Goal: Register for event/course: Sign up to attend an event or enroll in a course

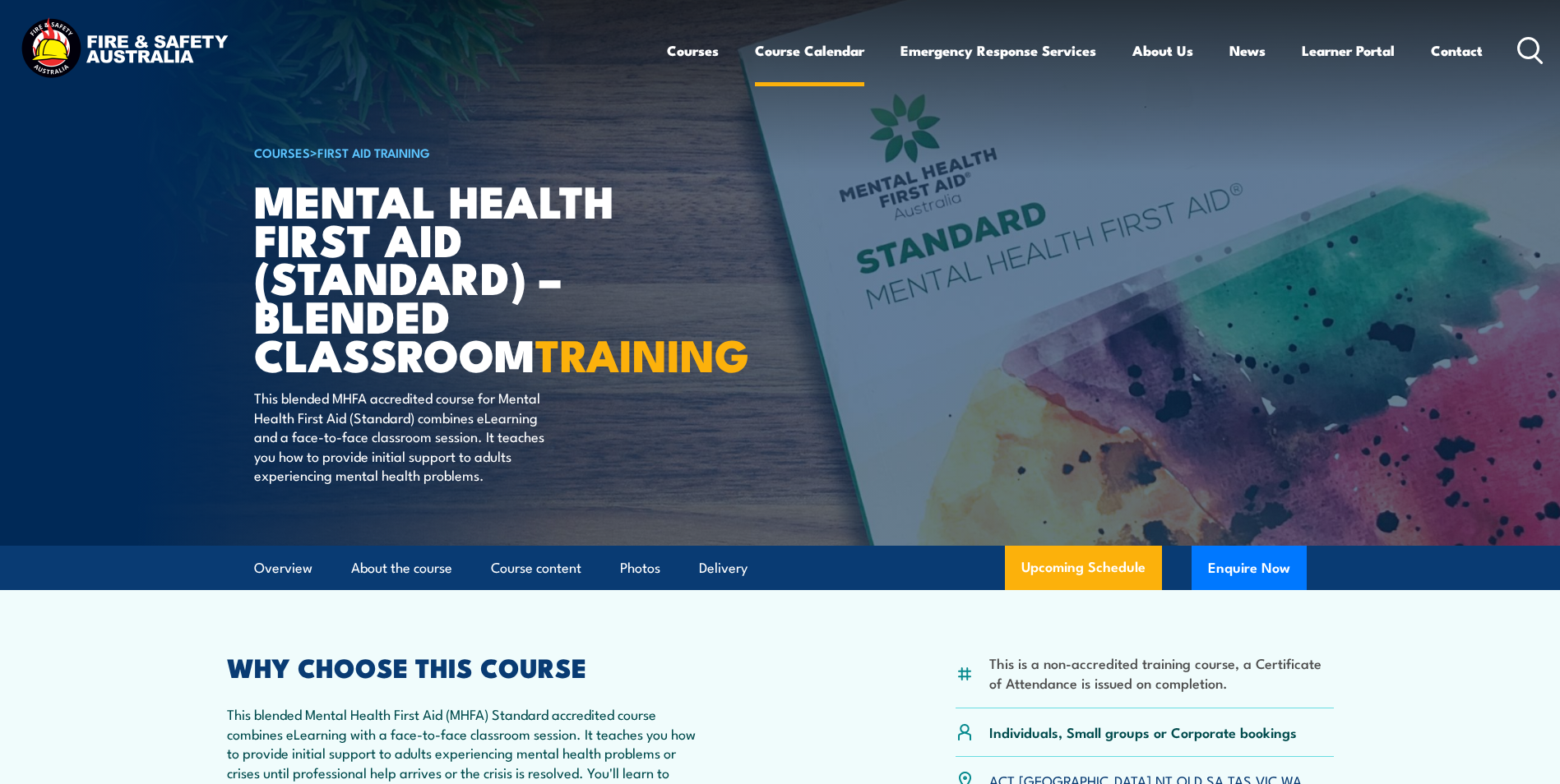
click at [798, 40] on link "Course Calendar" at bounding box center [809, 51] width 110 height 44
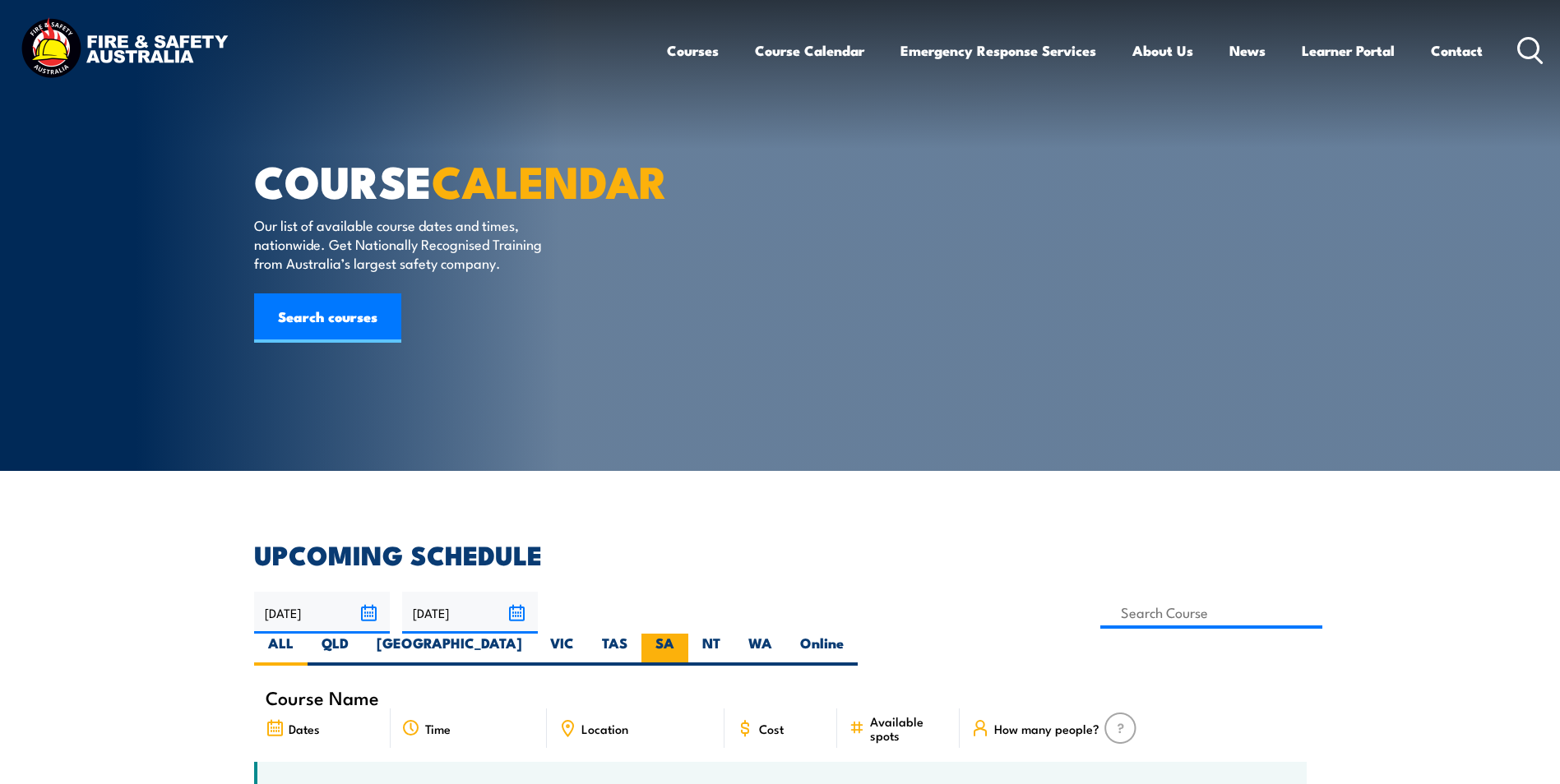
click at [688, 633] on label "SA" at bounding box center [664, 650] width 47 height 32
click at [685, 633] on input "SA" at bounding box center [679, 638] width 10 height 10
radio input "true"
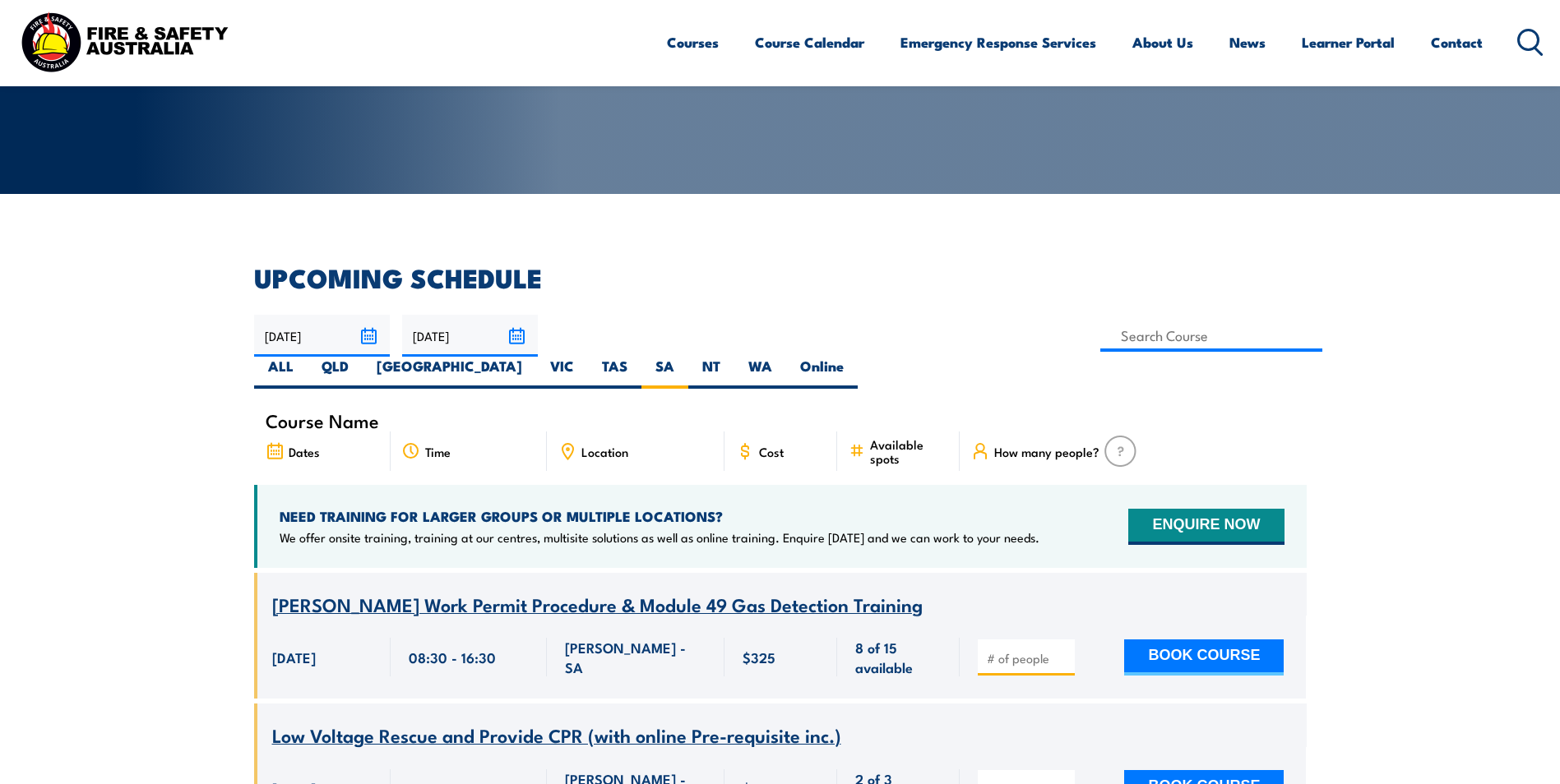
scroll to position [82, 0]
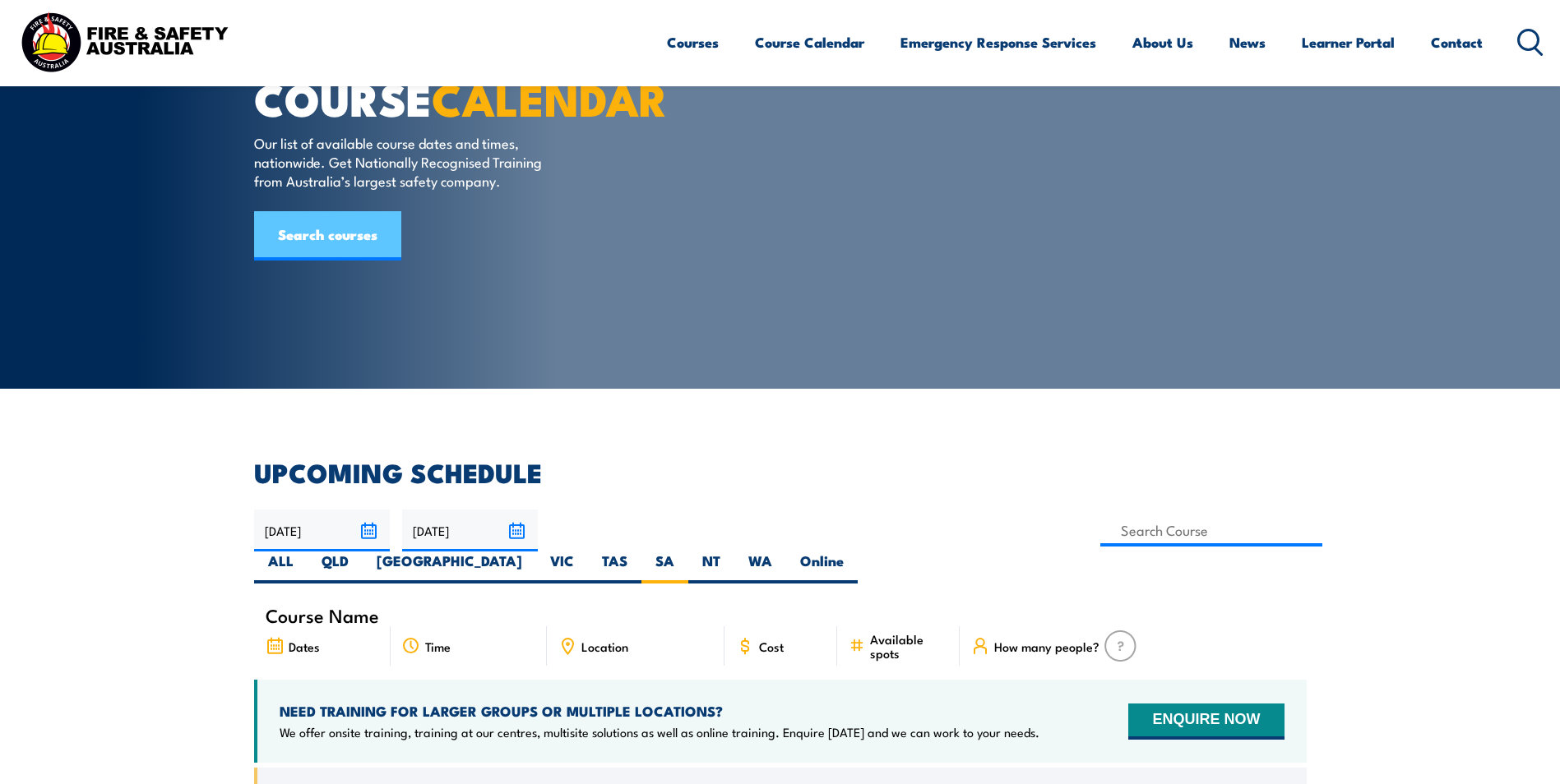
click at [356, 260] on link "Search courses" at bounding box center [327, 236] width 147 height 50
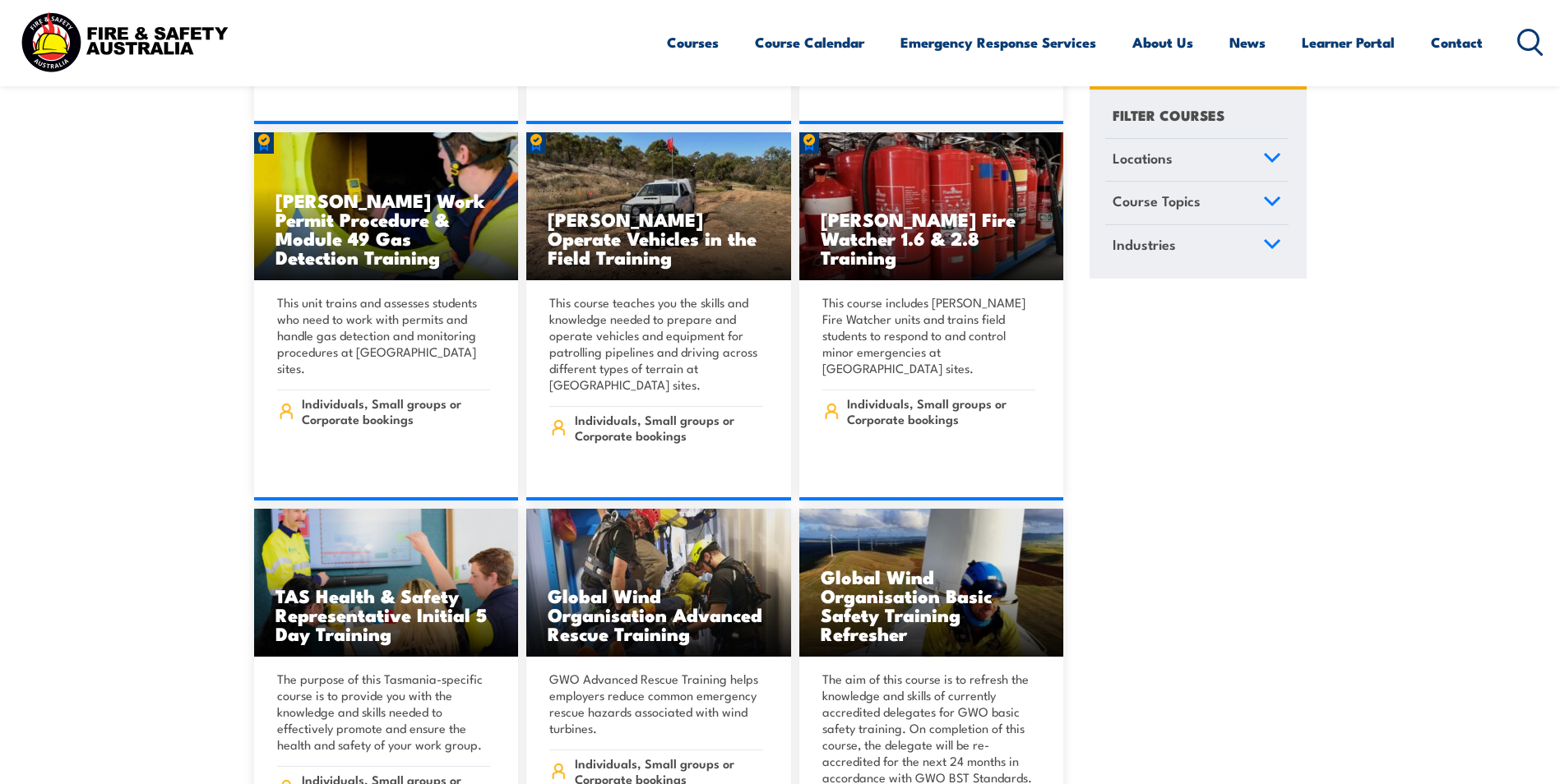
scroll to position [5424, 0]
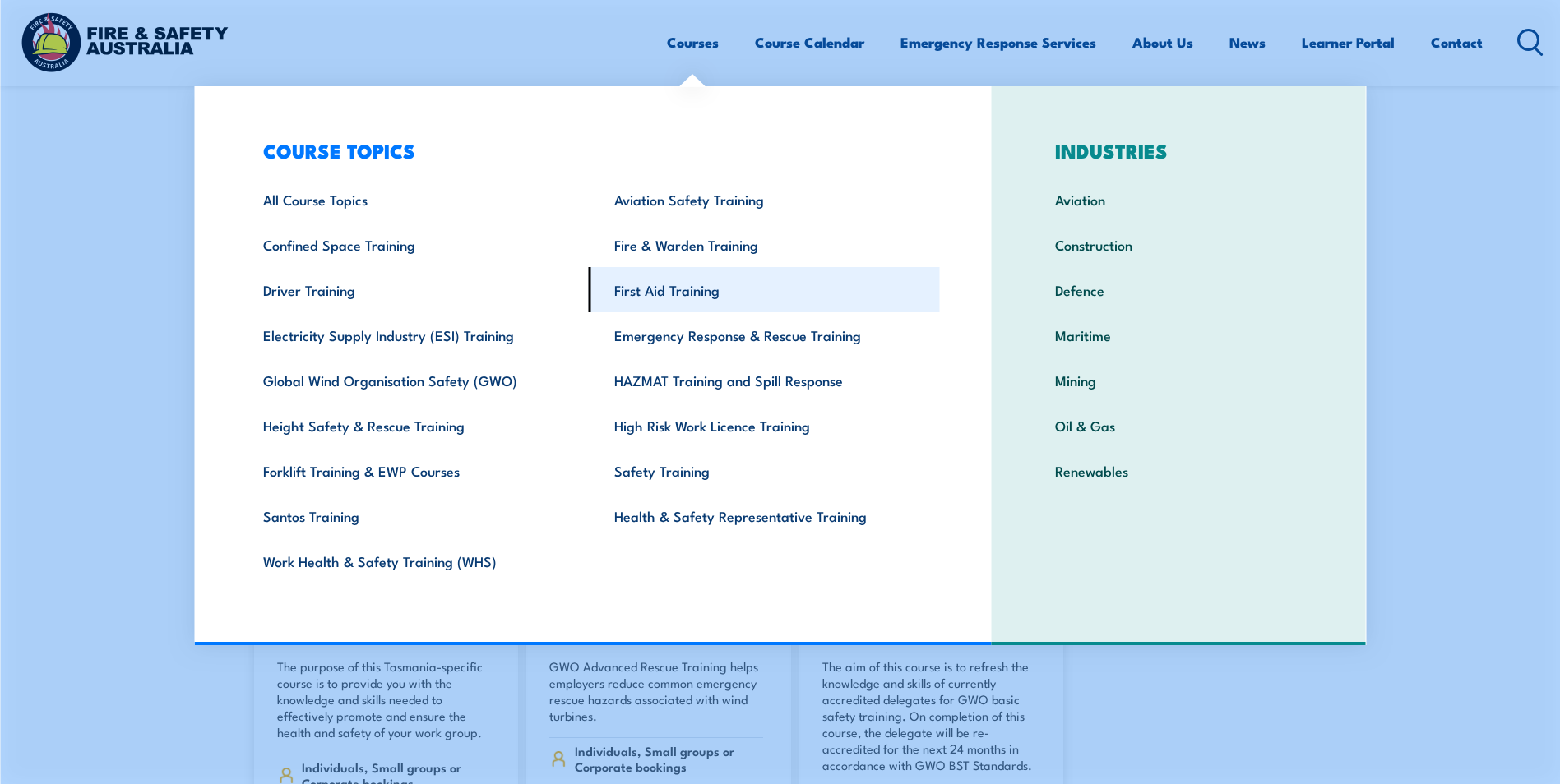
click at [642, 298] on link "First Aid Training" at bounding box center [764, 289] width 351 height 45
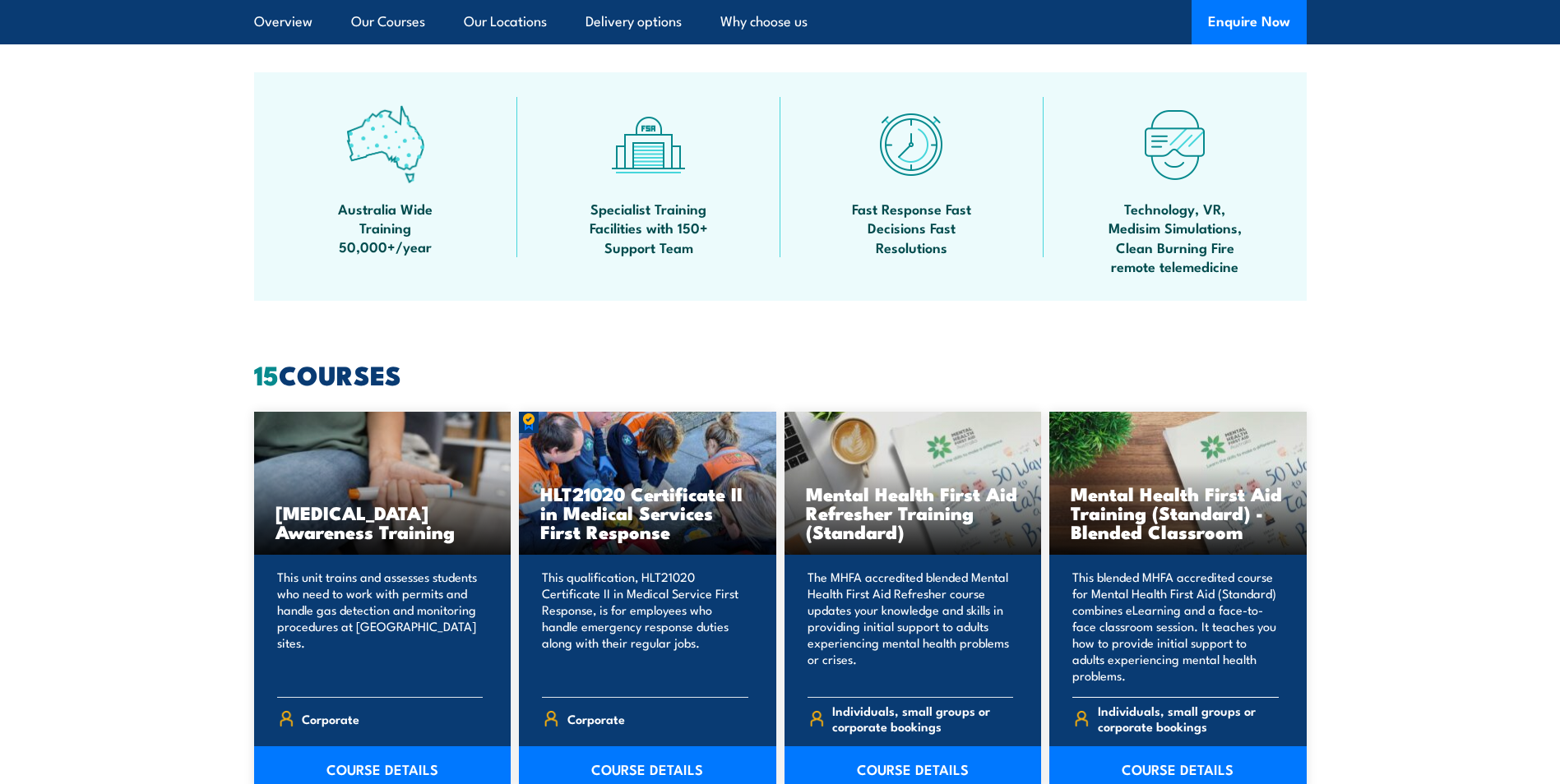
scroll to position [1068, 0]
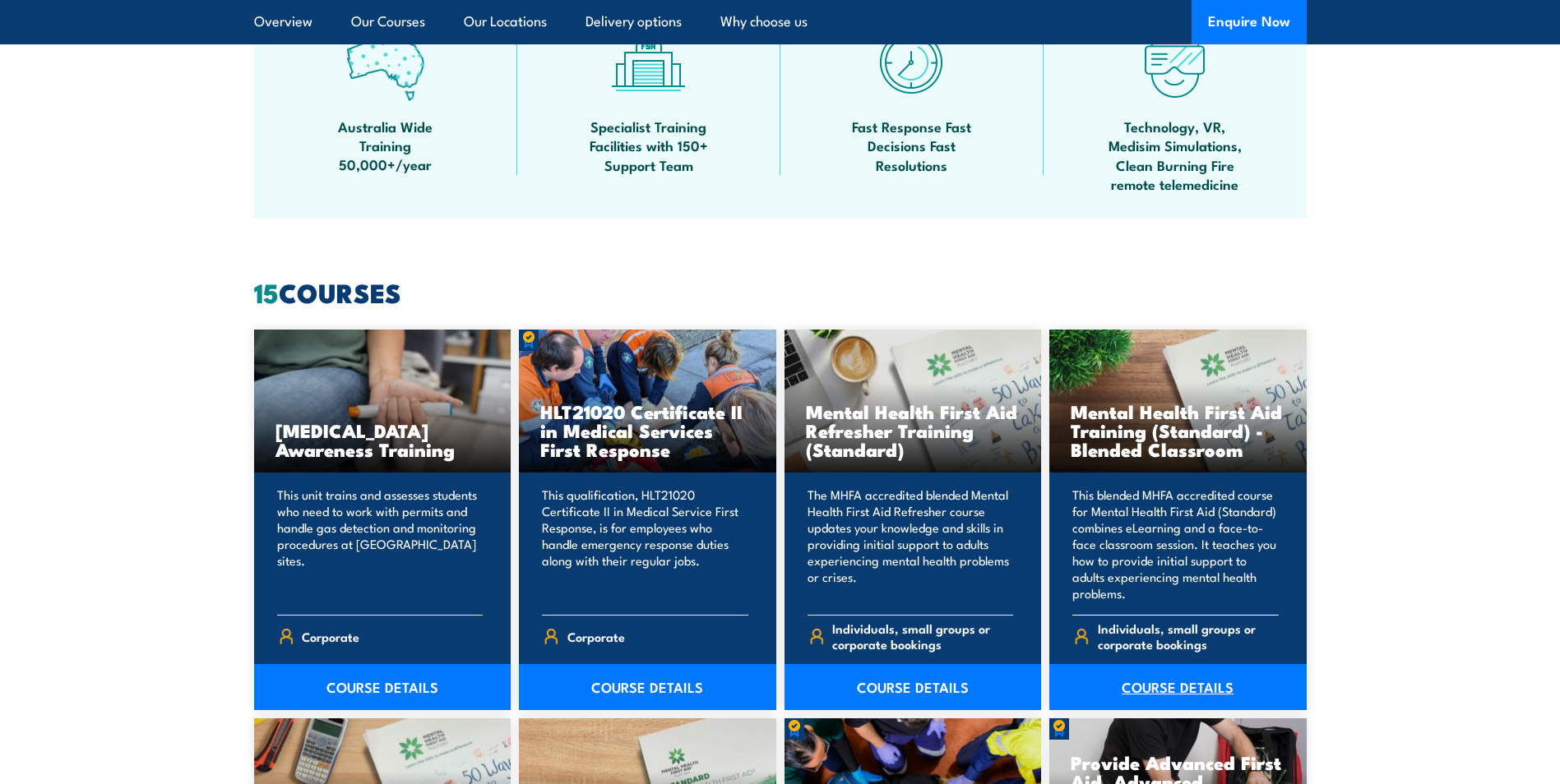
click at [1118, 682] on link "COURSE DETAILS" at bounding box center [1178, 687] width 258 height 46
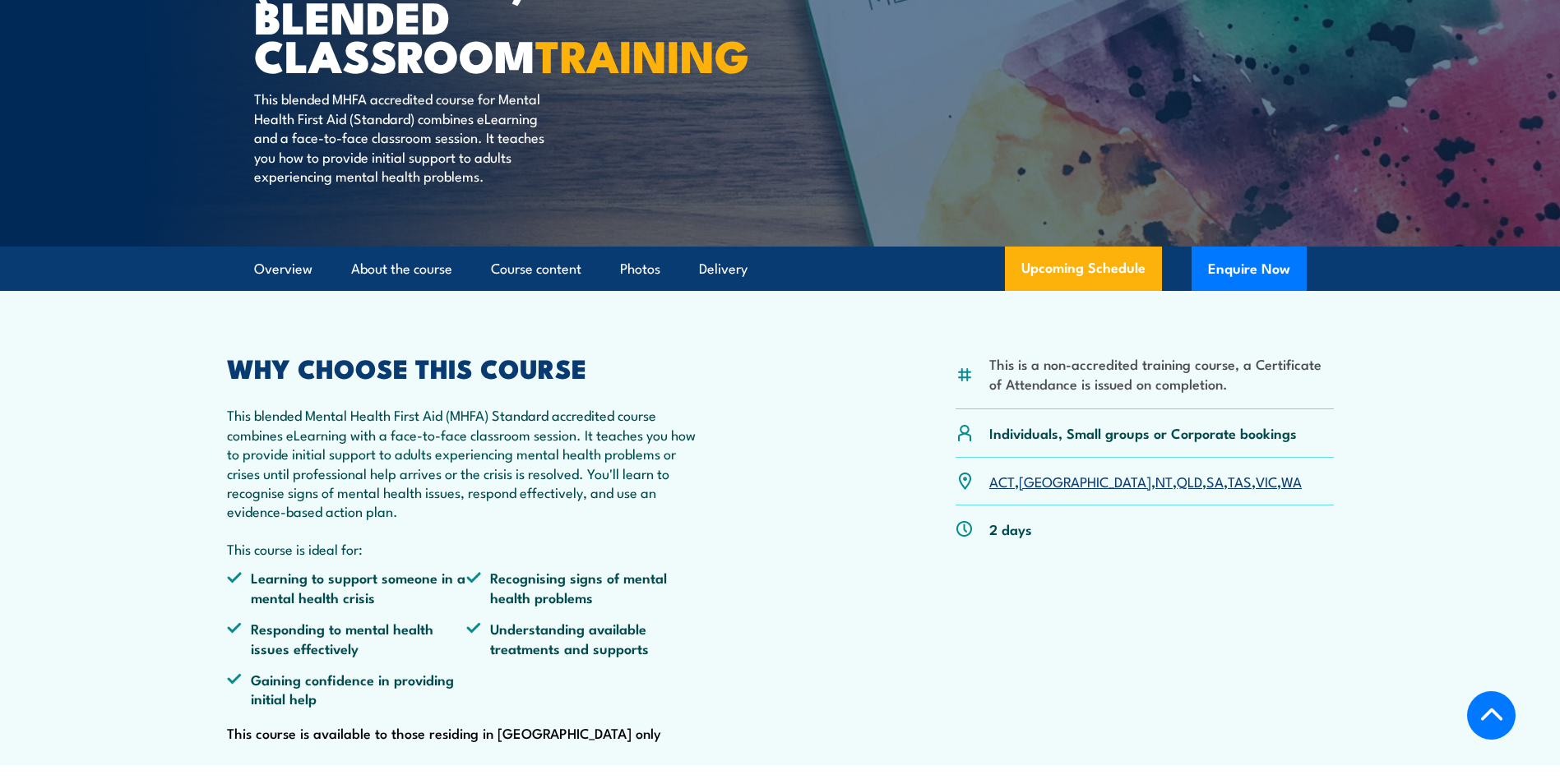
scroll to position [329, 0]
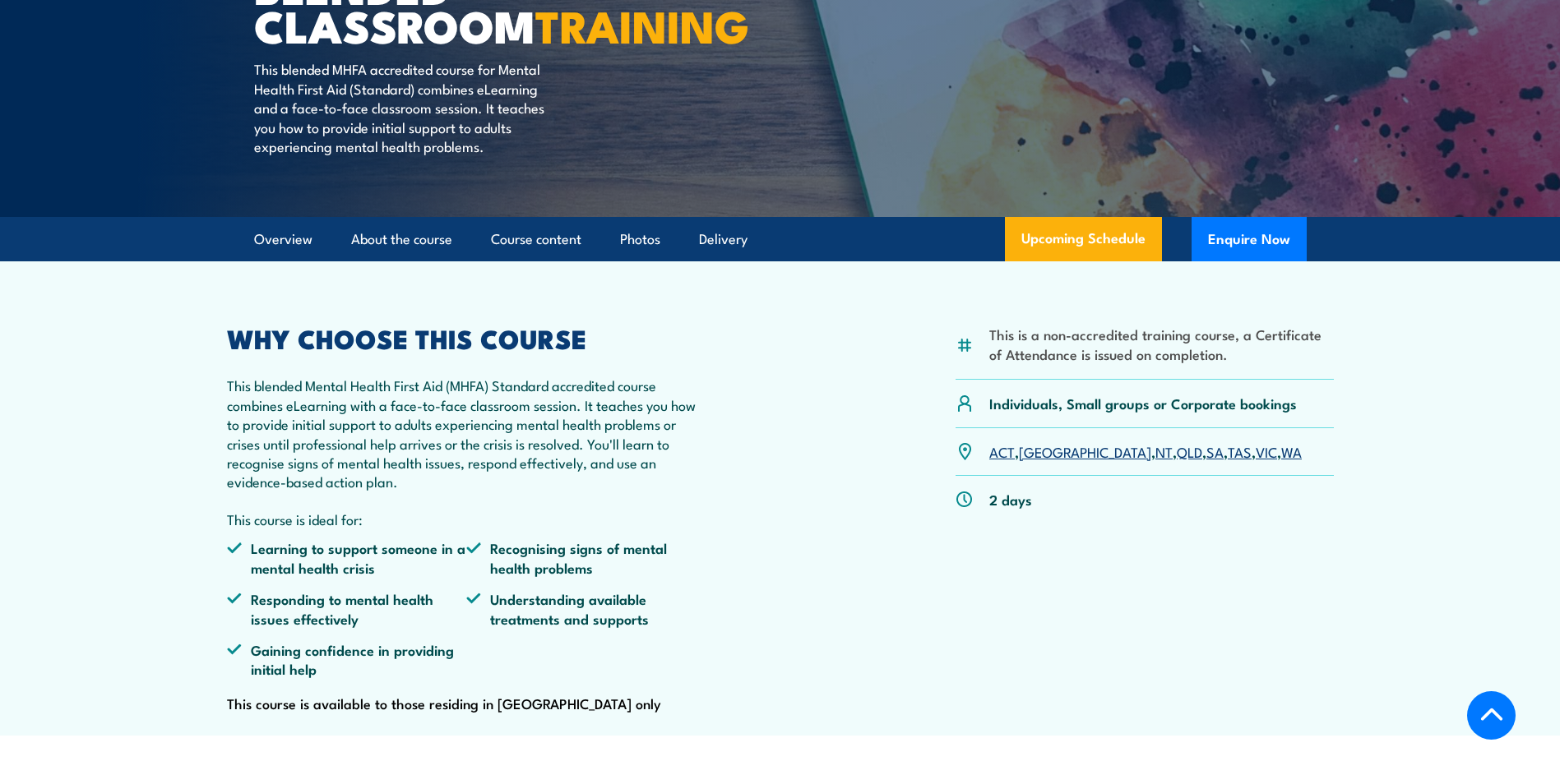
click at [1206, 461] on link "SA" at bounding box center [1215, 451] width 17 height 20
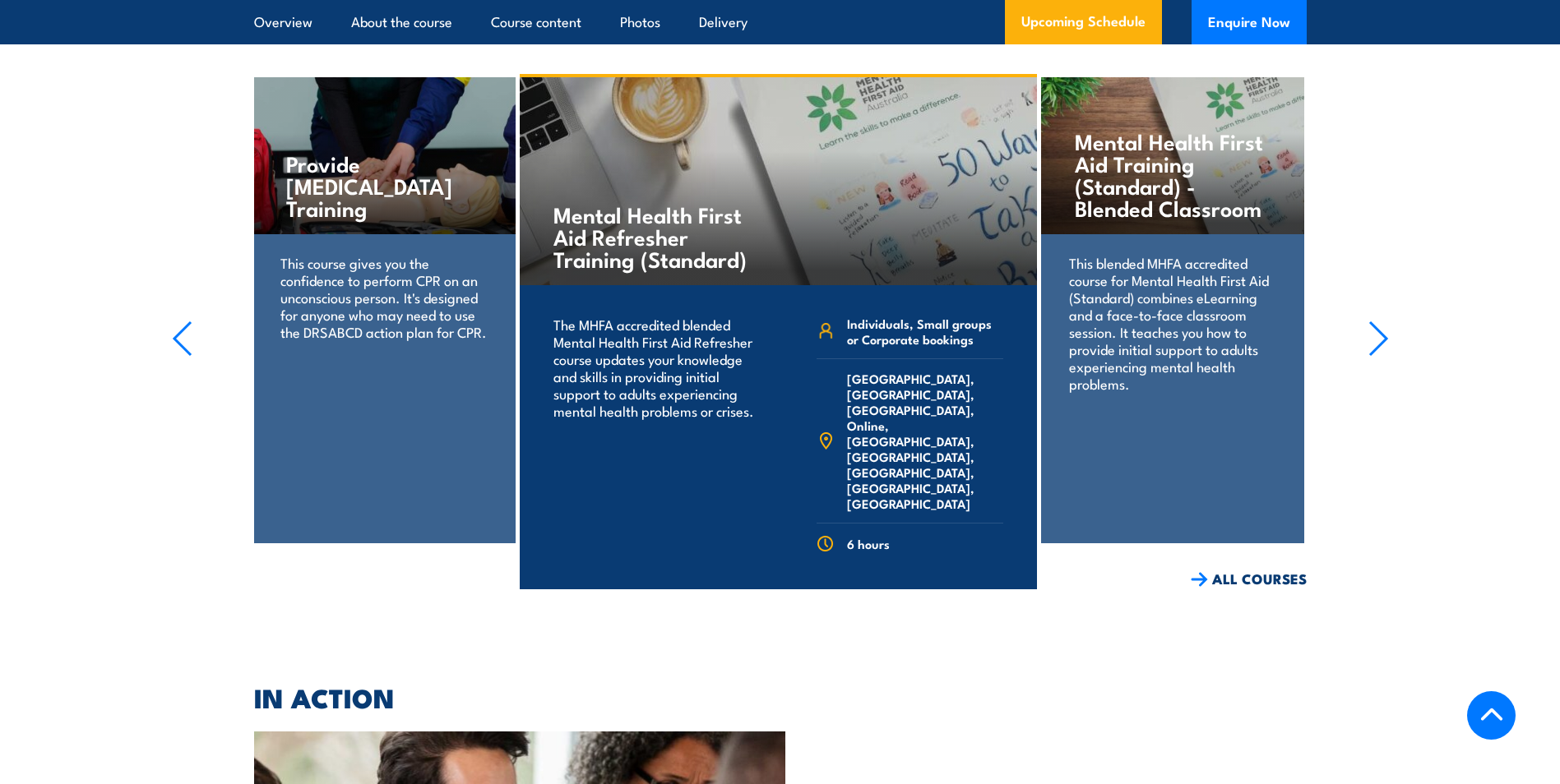
scroll to position [3755, 0]
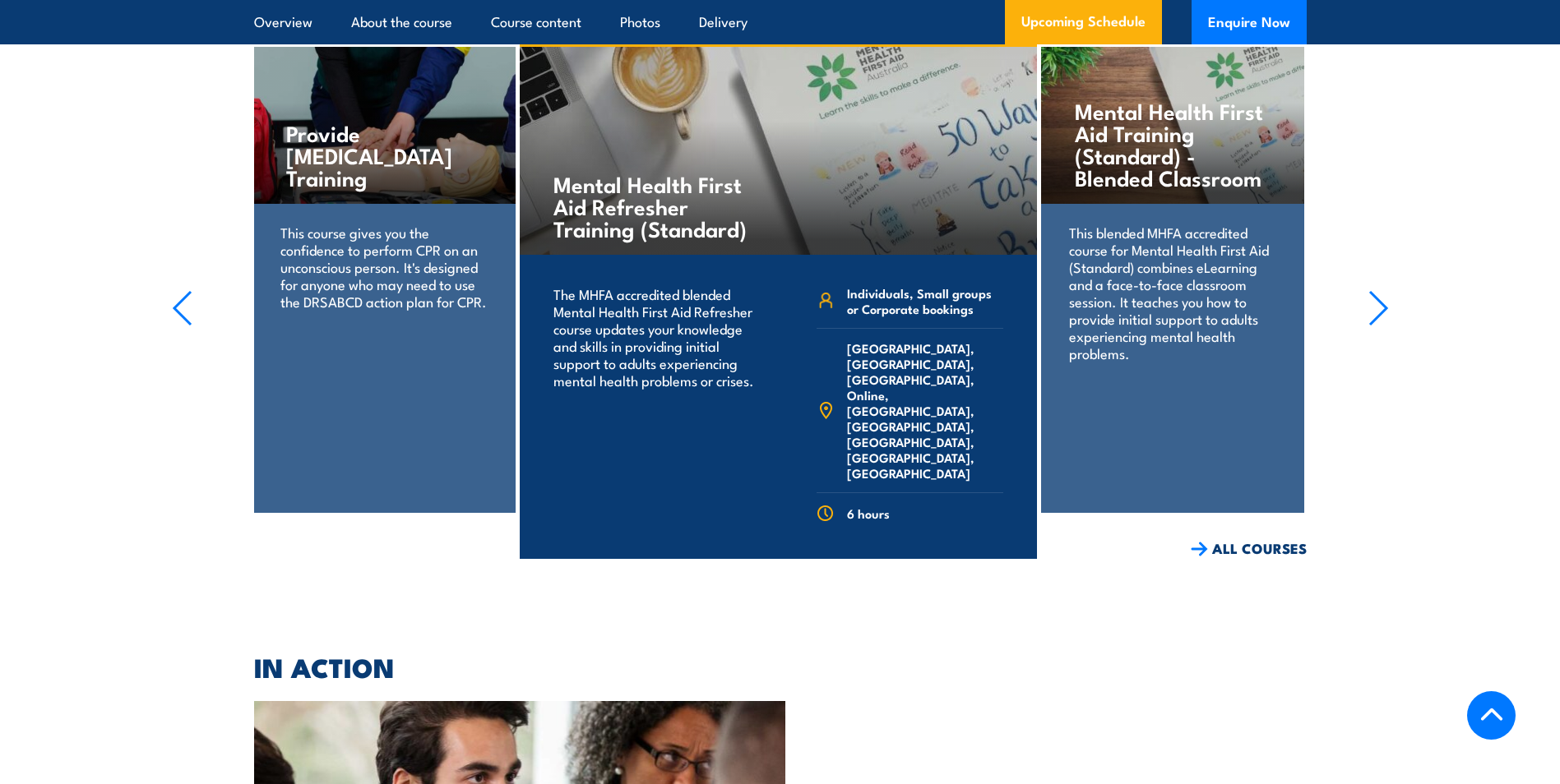
click at [967, 563] on link "COURSE DETAILS" at bounding box center [955, 584] width 163 height 43
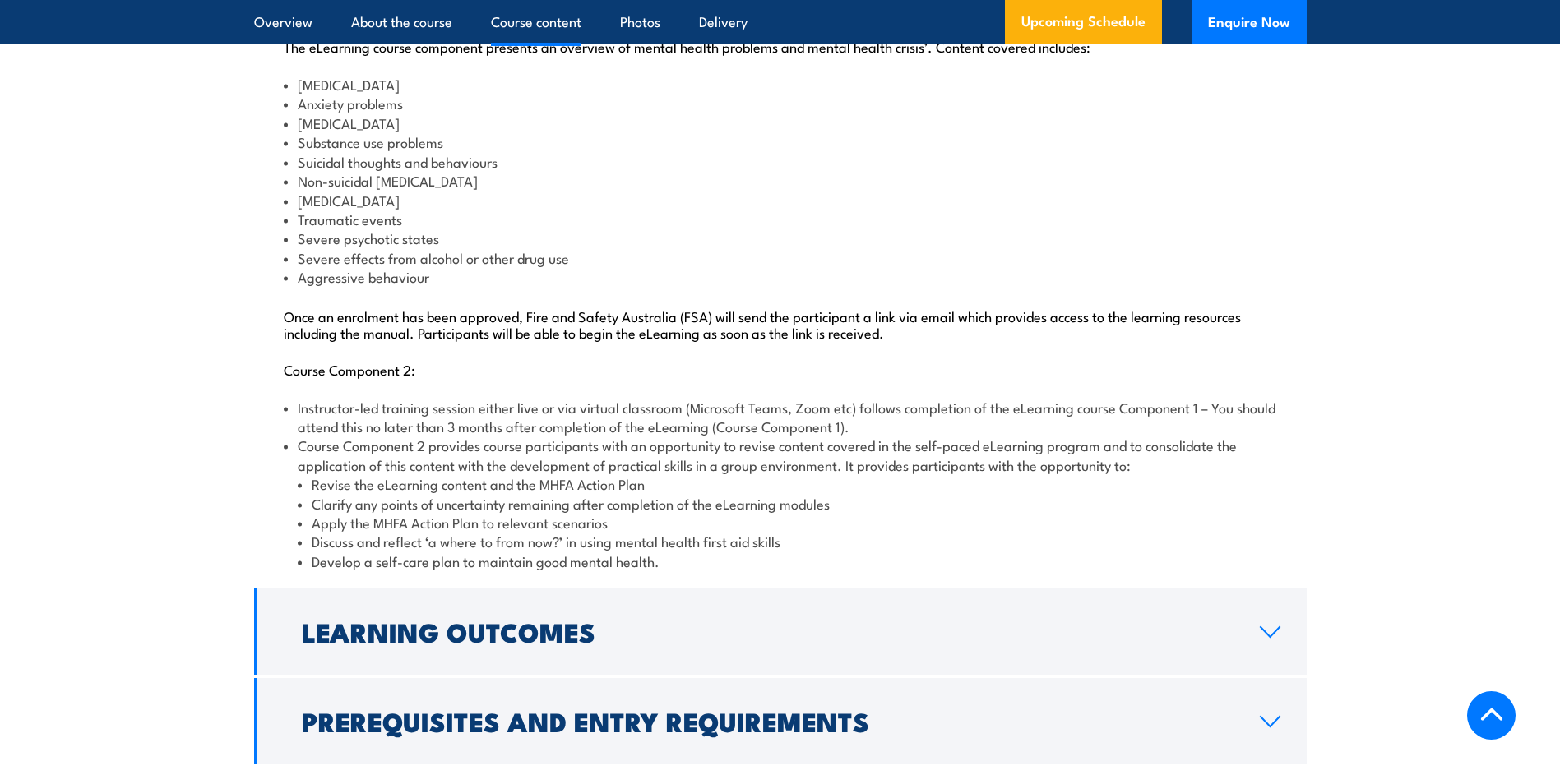
scroll to position [1726, 0]
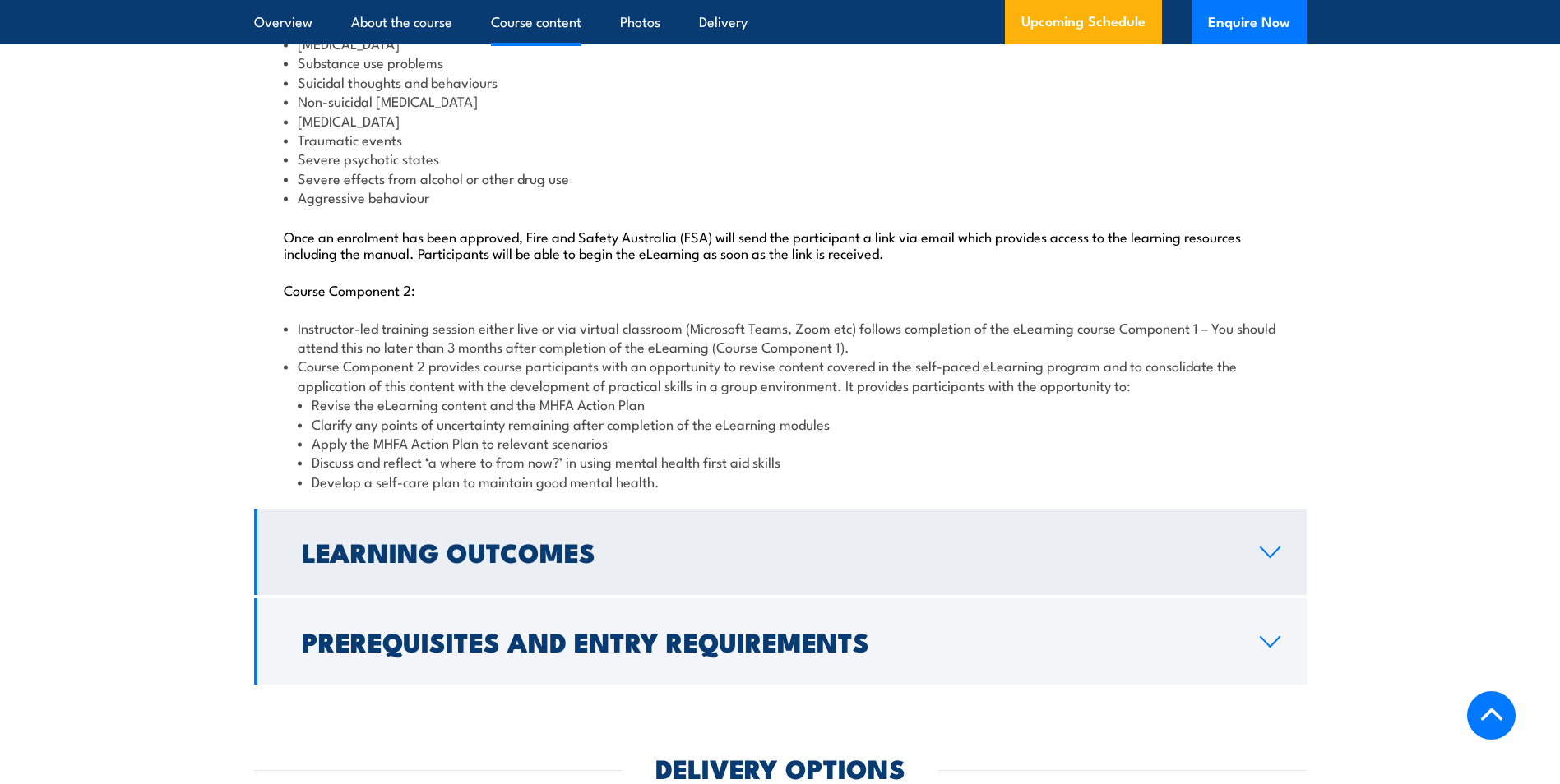
click at [626, 563] on h2 "Learning Outcomes" at bounding box center [767, 551] width 931 height 23
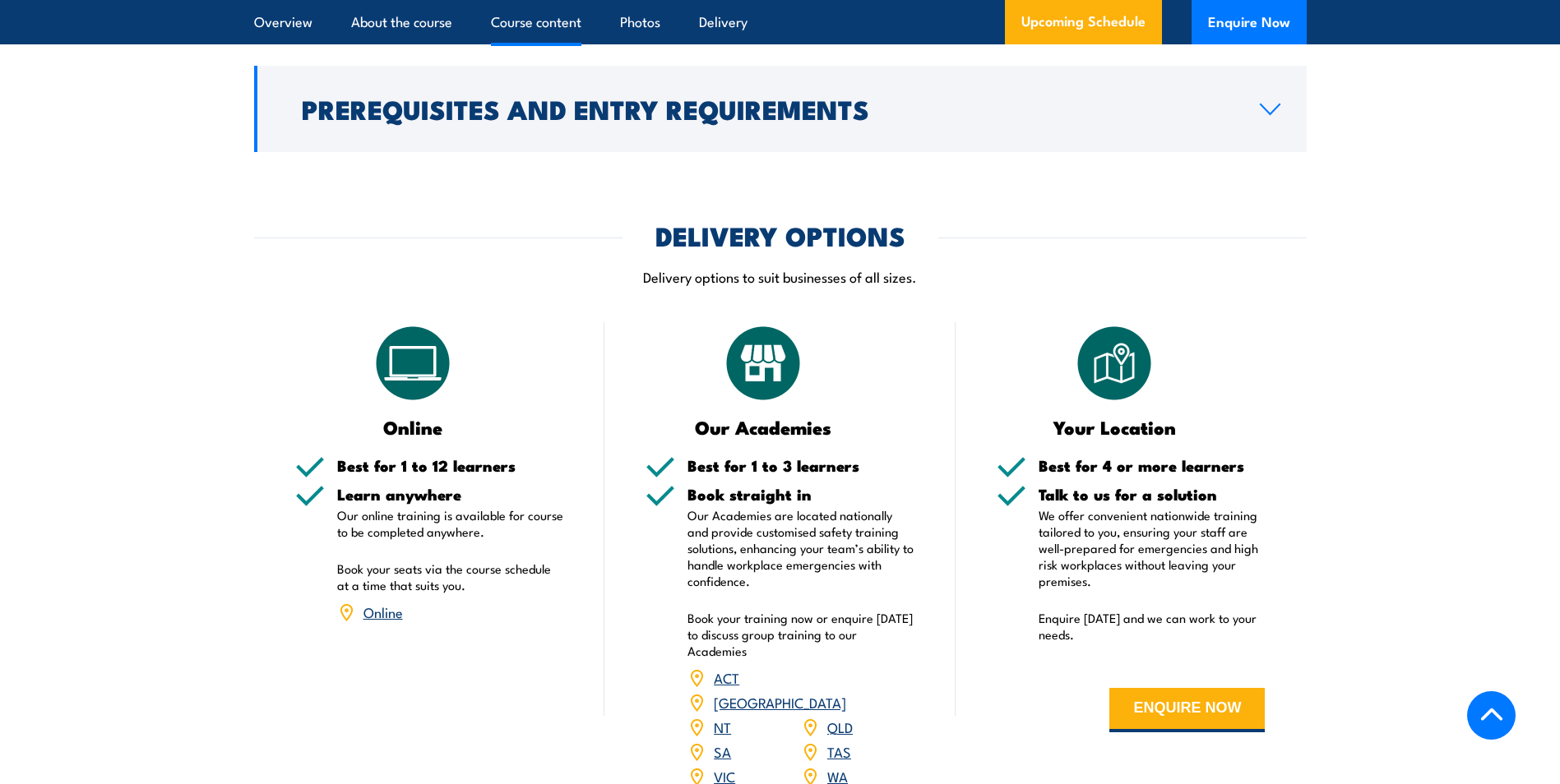
scroll to position [1679, 0]
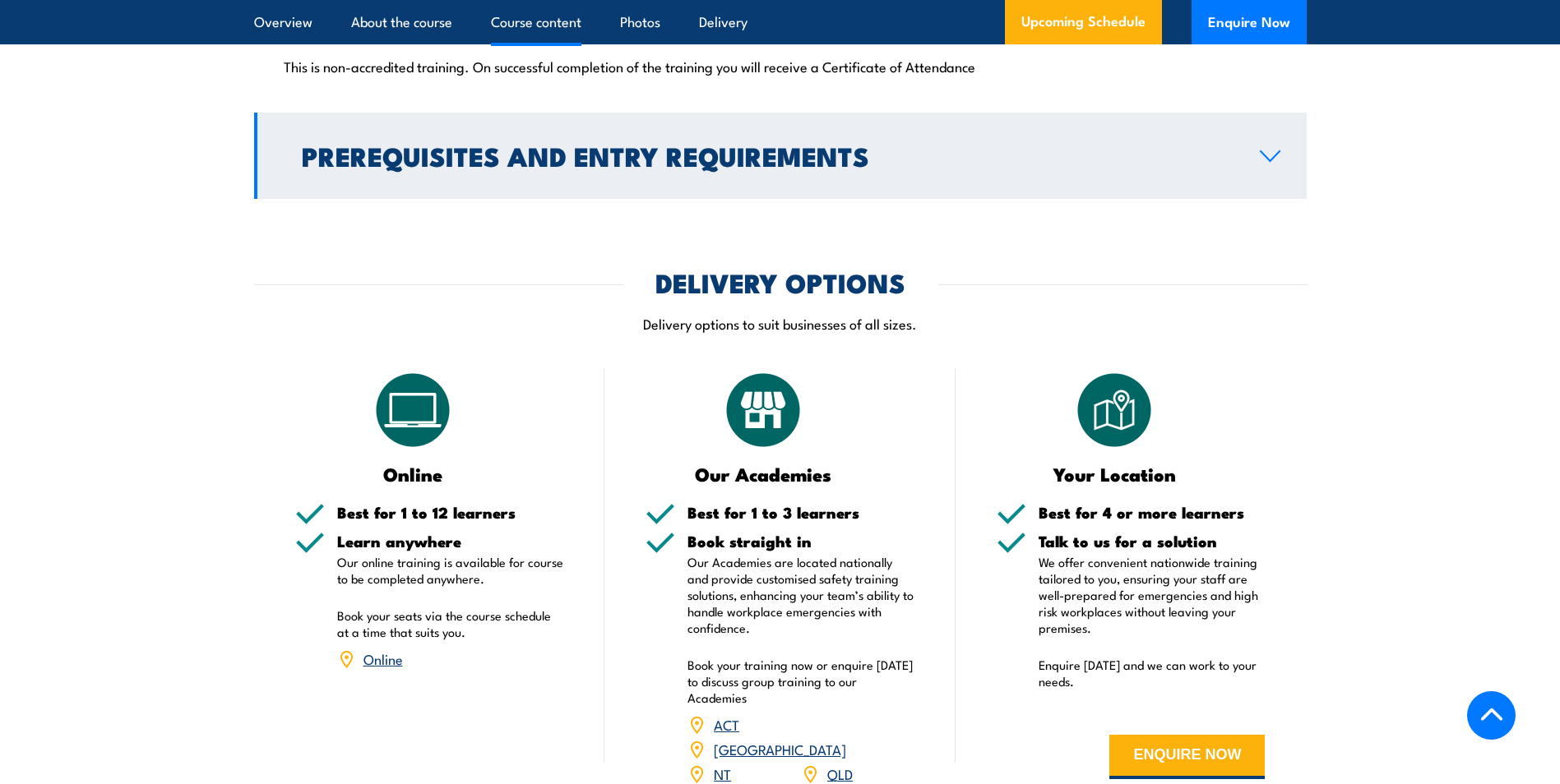
click at [764, 199] on link "Prerequisites and Entry Requirements" at bounding box center [780, 155] width 1052 height 86
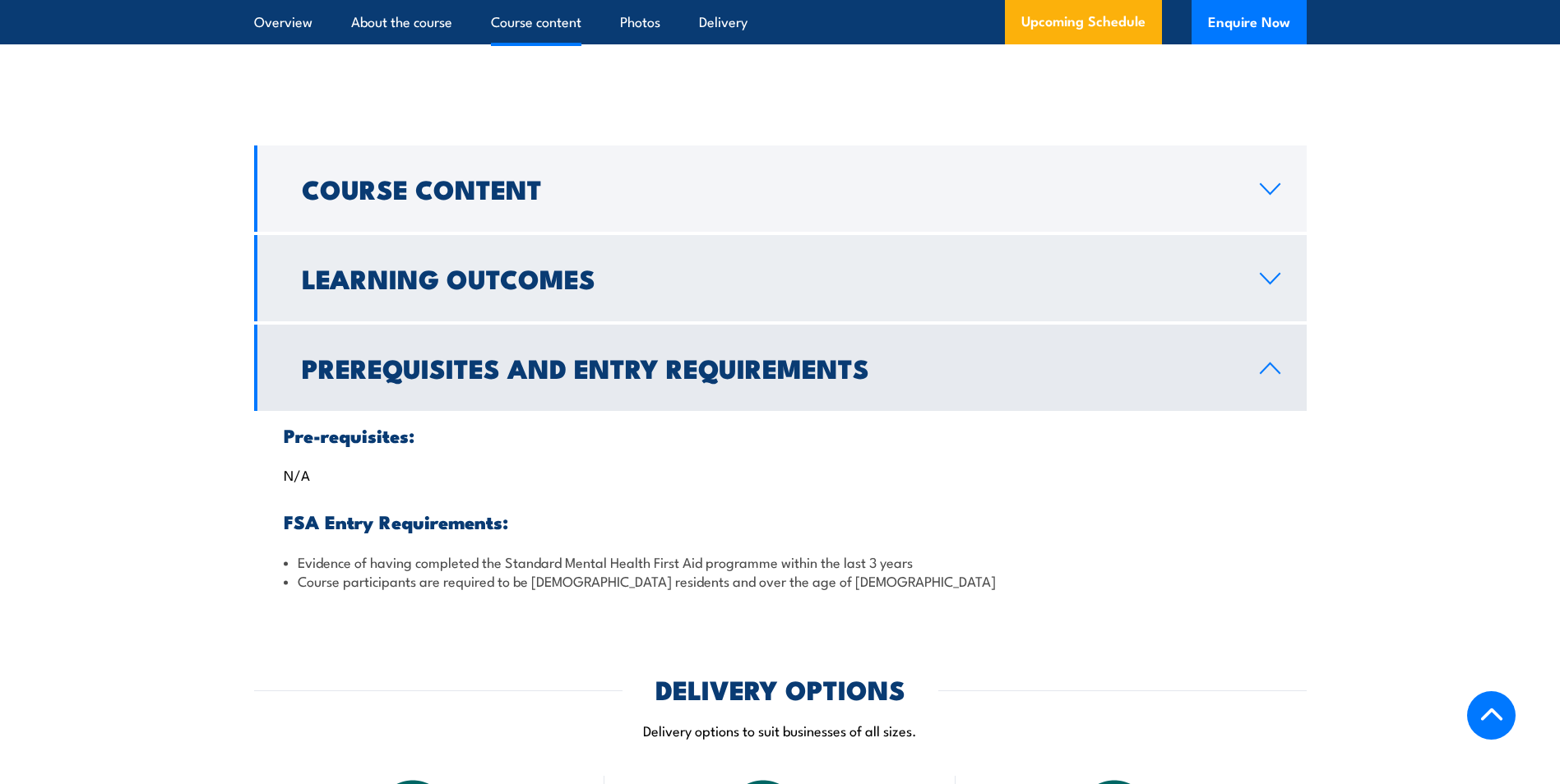
scroll to position [1351, 0]
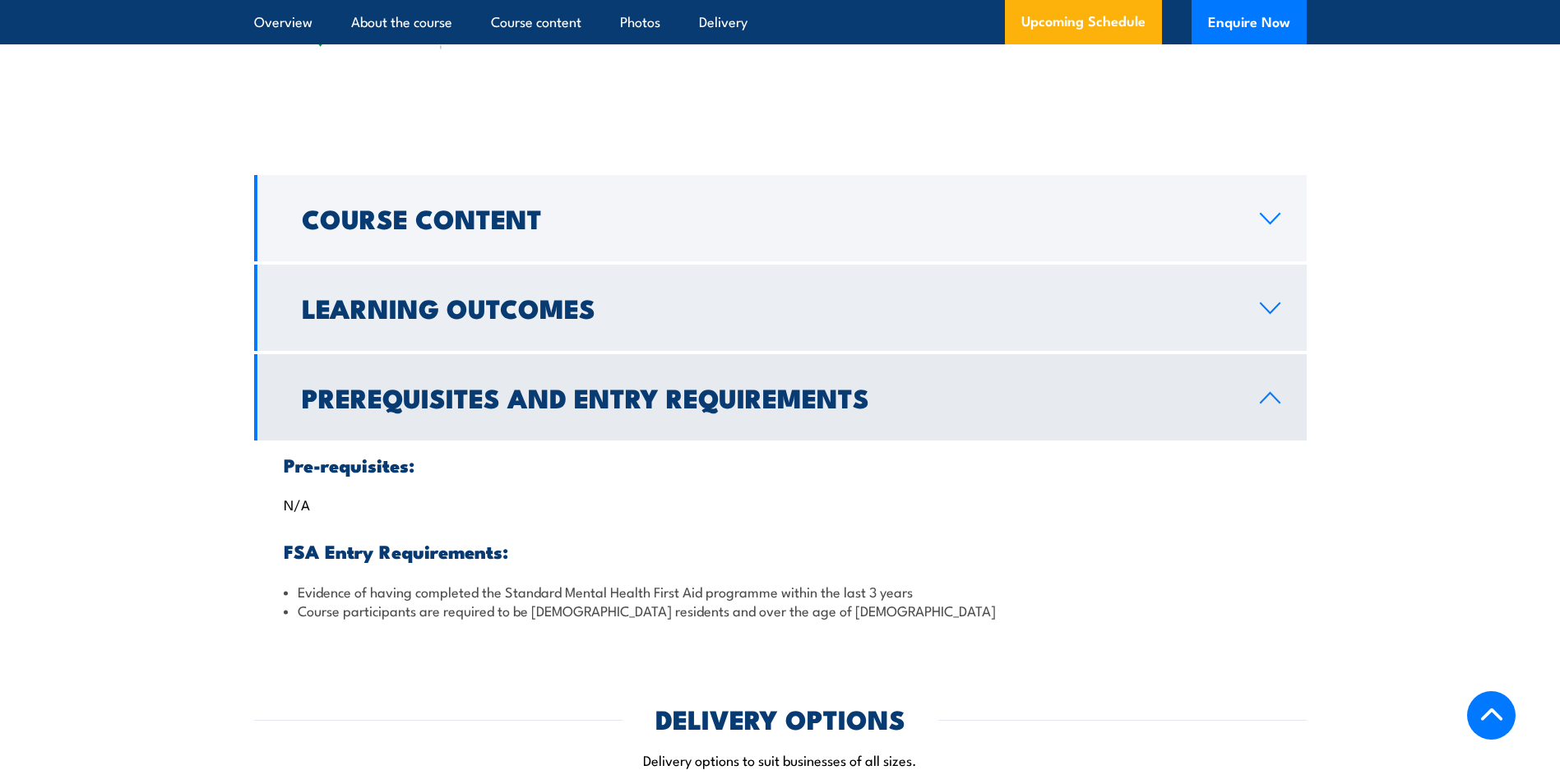
click at [674, 333] on link "Learning Outcomes" at bounding box center [780, 307] width 1052 height 86
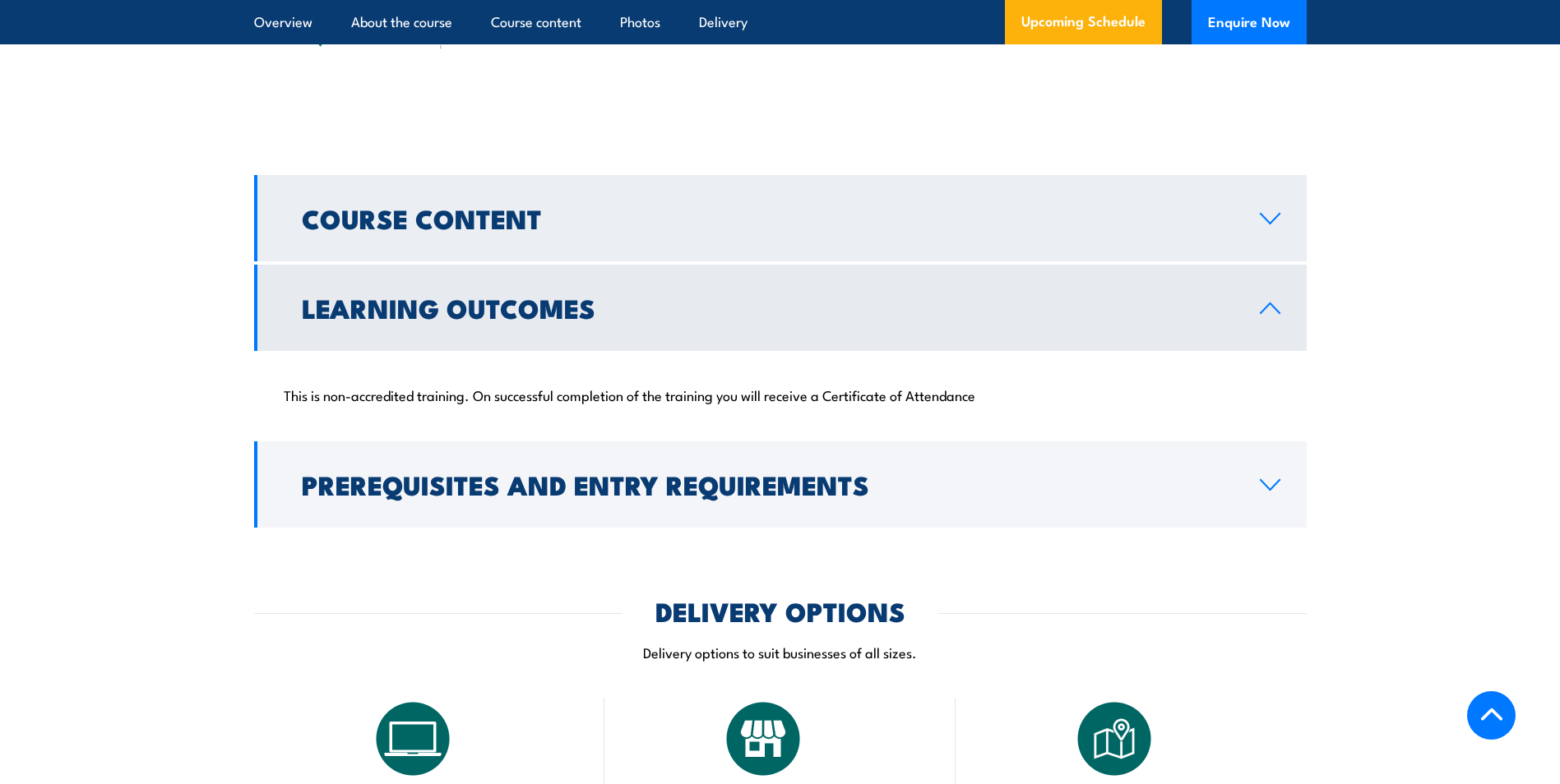
click at [713, 229] on h2 "Course Content" at bounding box center [767, 217] width 931 height 23
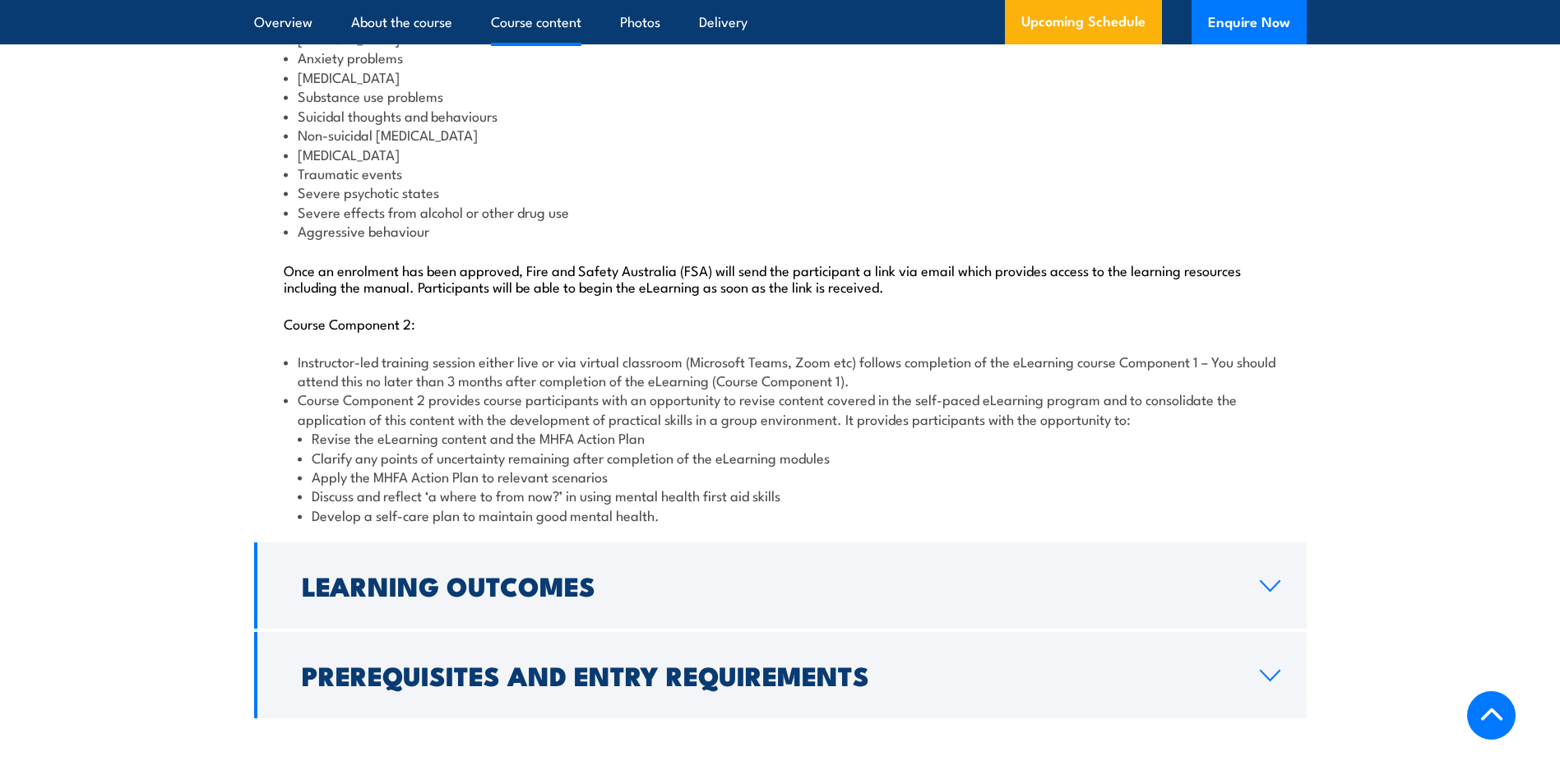
scroll to position [1926, 0]
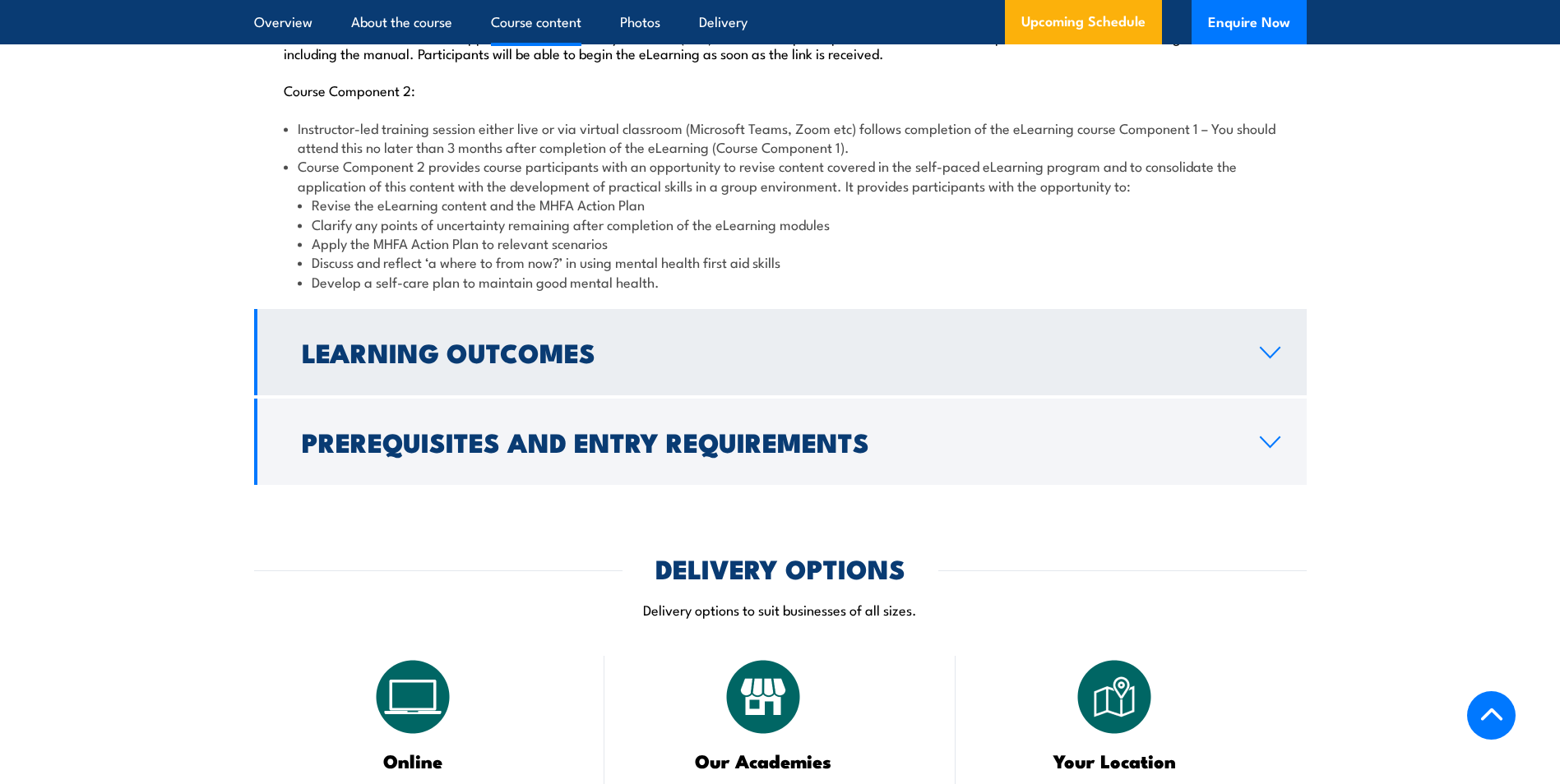
click at [559, 363] on h2 "Learning Outcomes" at bounding box center [767, 352] width 931 height 23
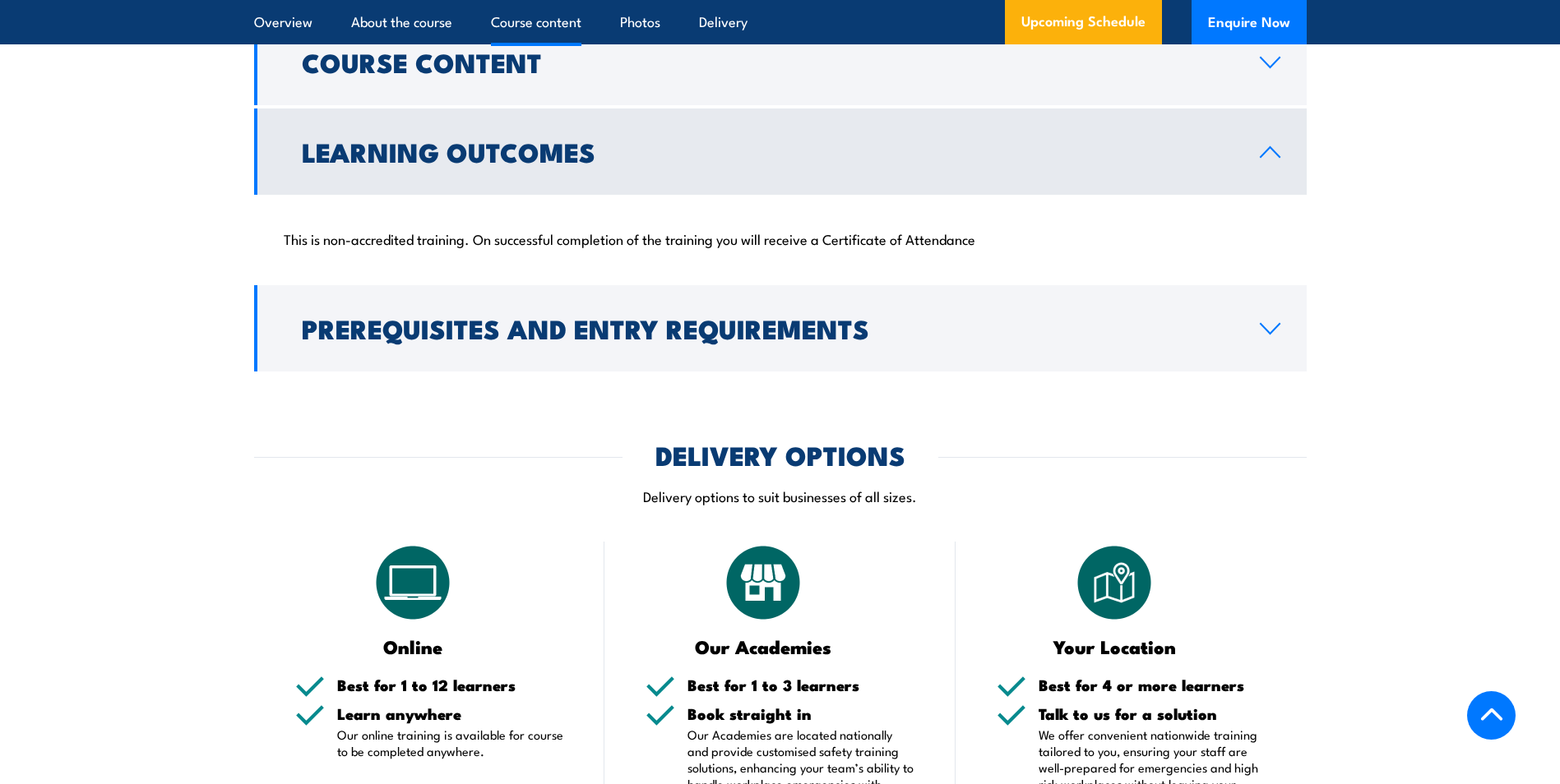
scroll to position [1483, 0]
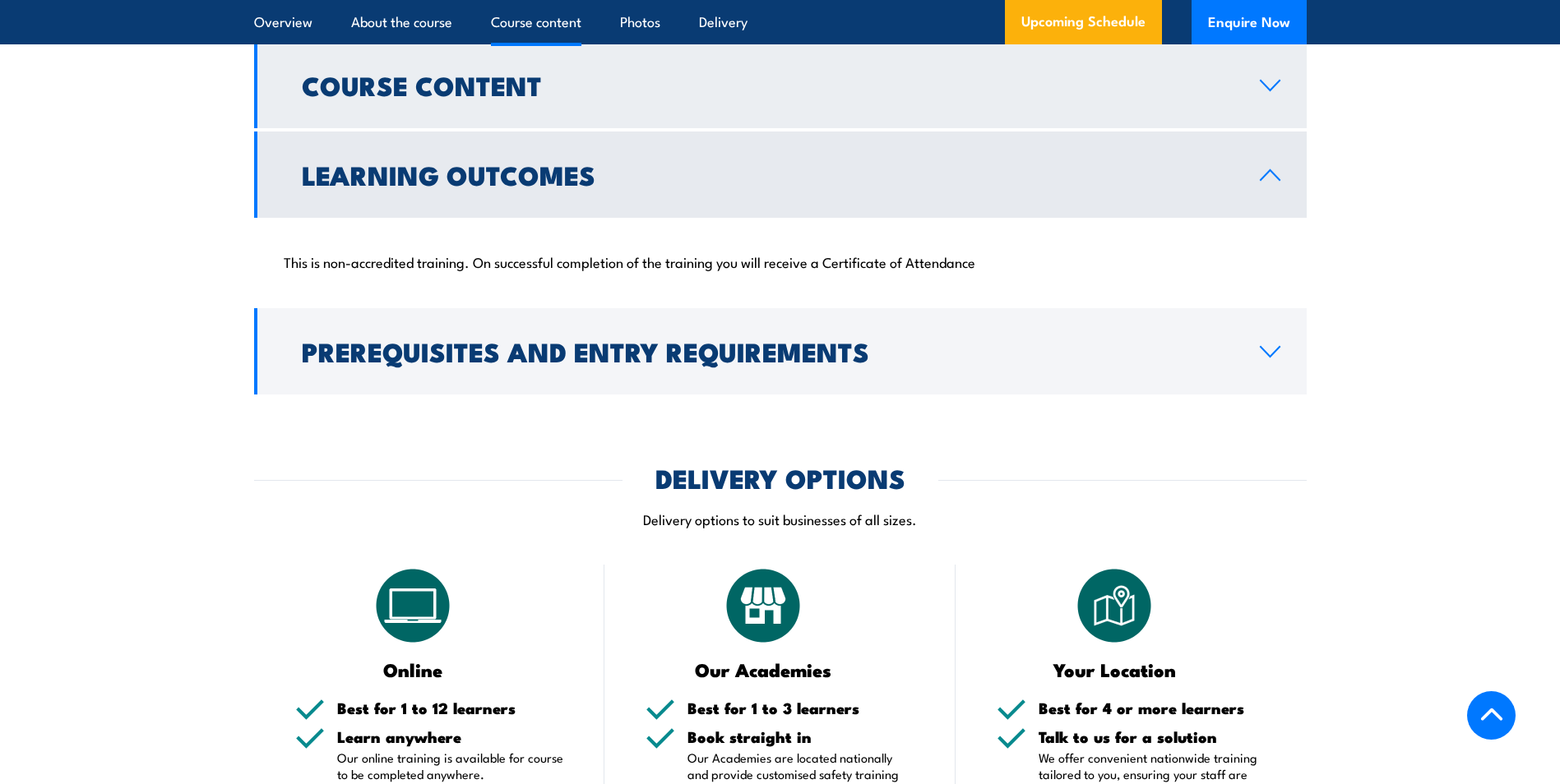
click at [563, 96] on h2 "Course Content" at bounding box center [767, 85] width 931 height 23
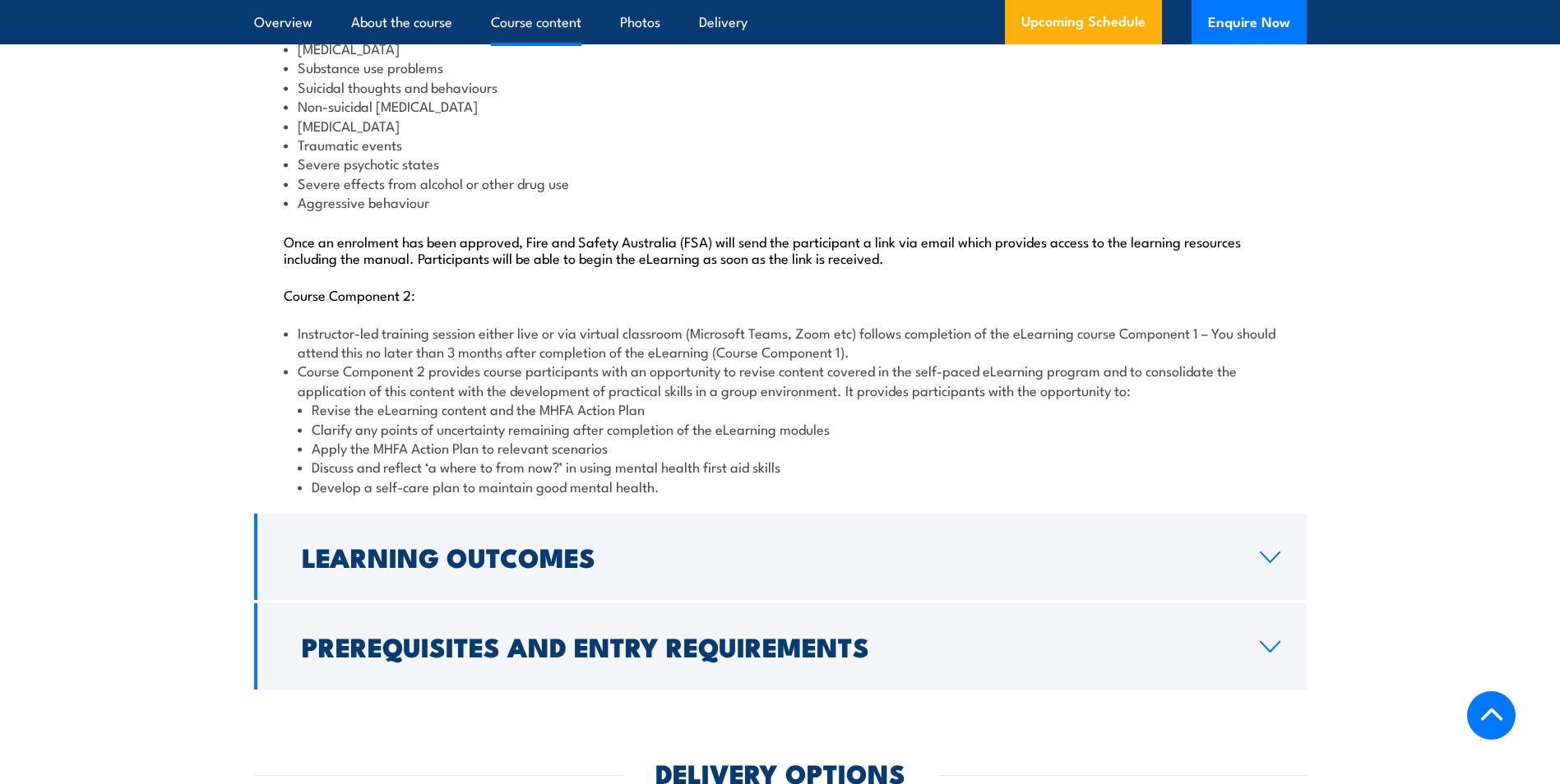
scroll to position [1730, 0]
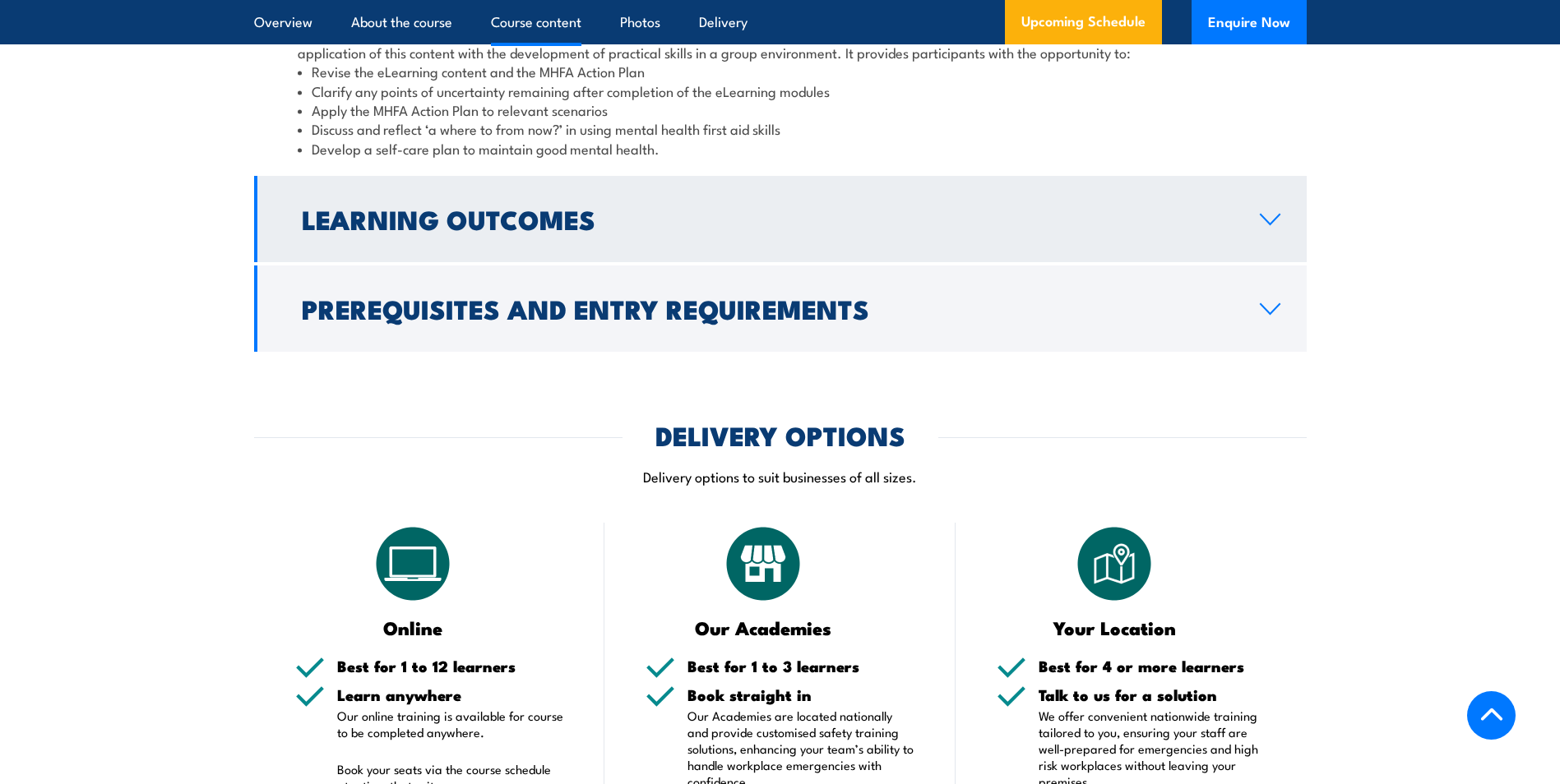
click at [652, 262] on link "Learning Outcomes" at bounding box center [780, 218] width 1052 height 86
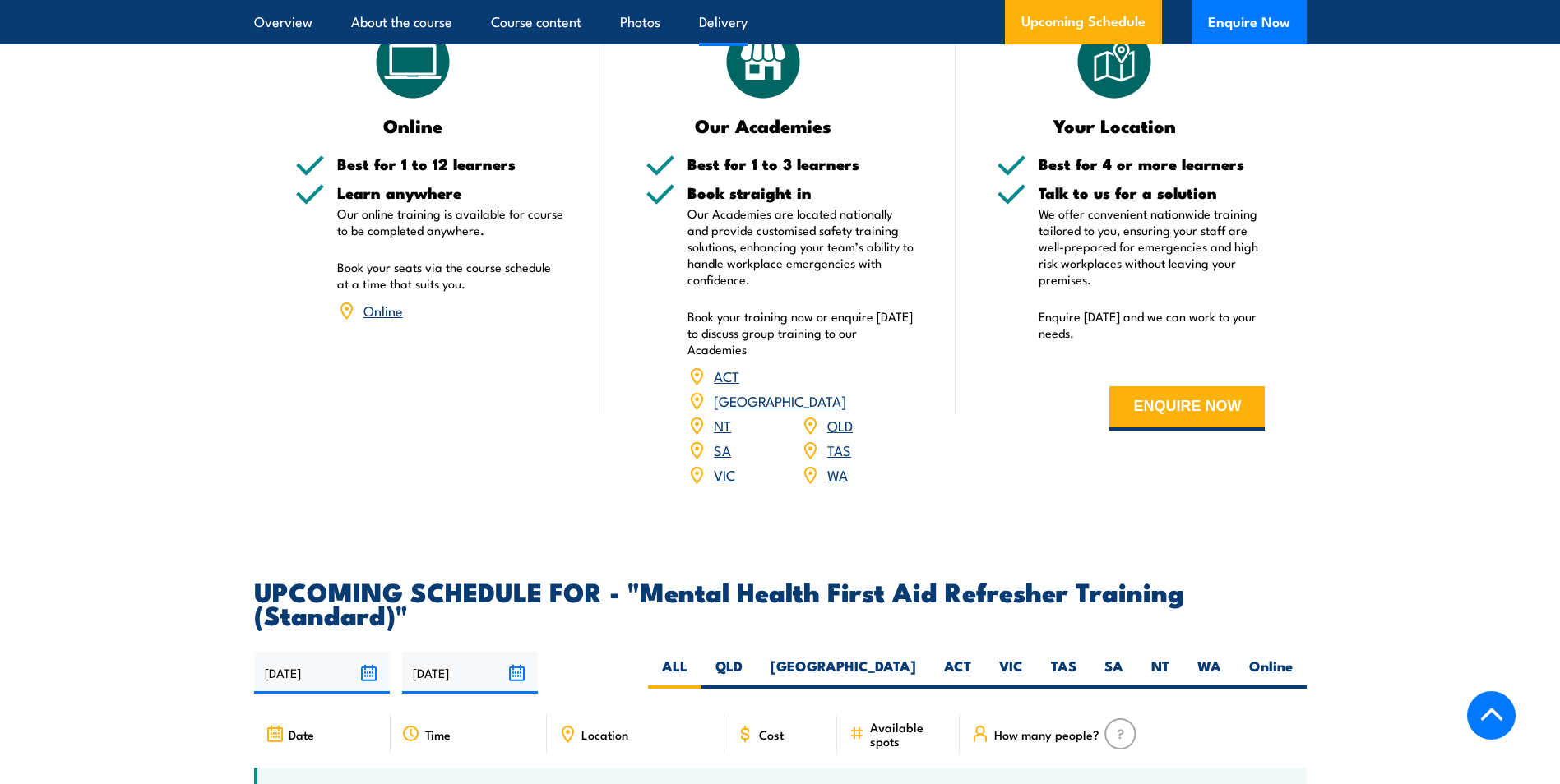
scroll to position [2056, 0]
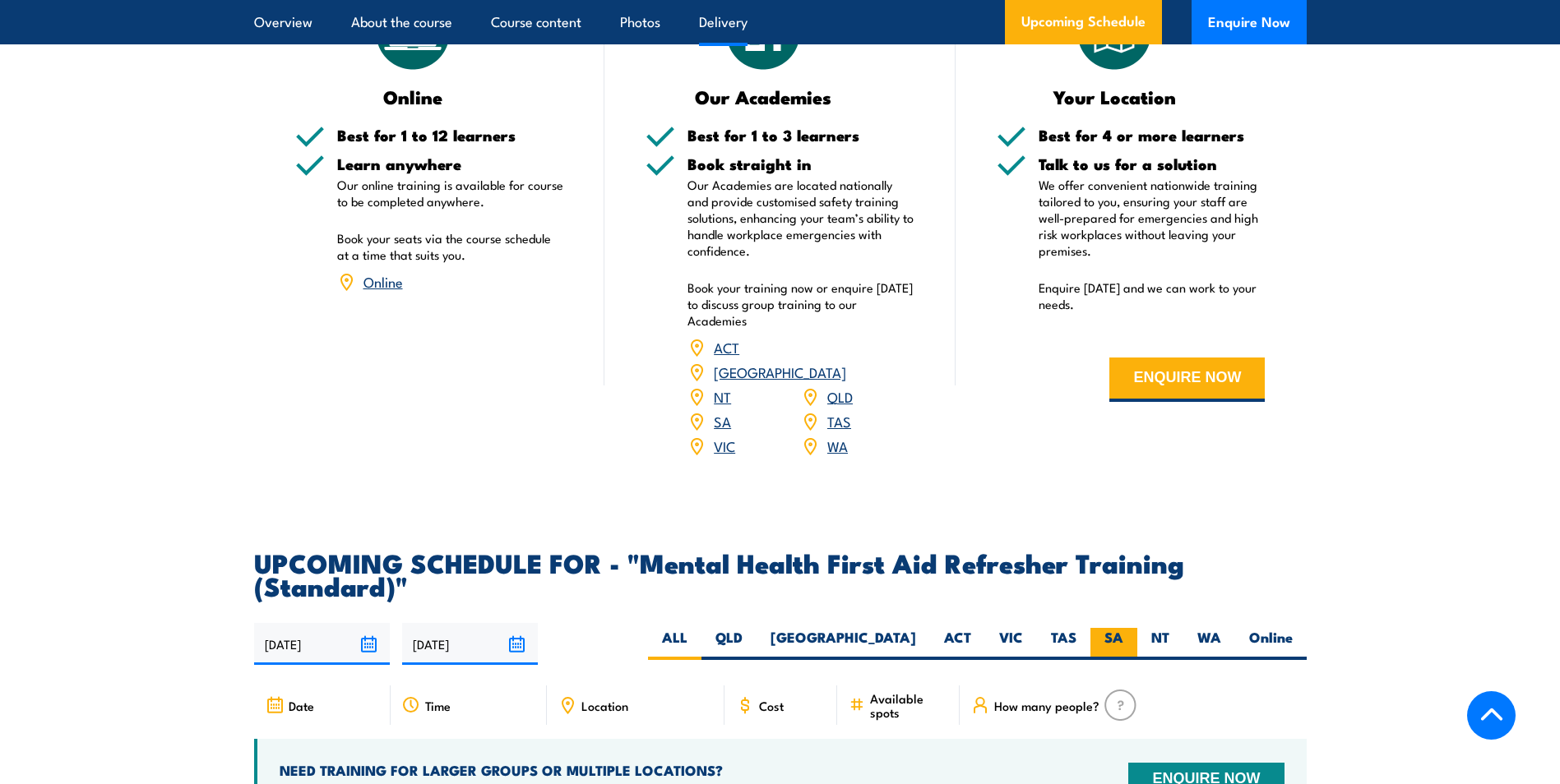
click at [1120, 660] on label "SA" at bounding box center [1113, 644] width 47 height 32
click at [1123, 639] on input "SA" at bounding box center [1128, 632] width 10 height 10
radio input "true"
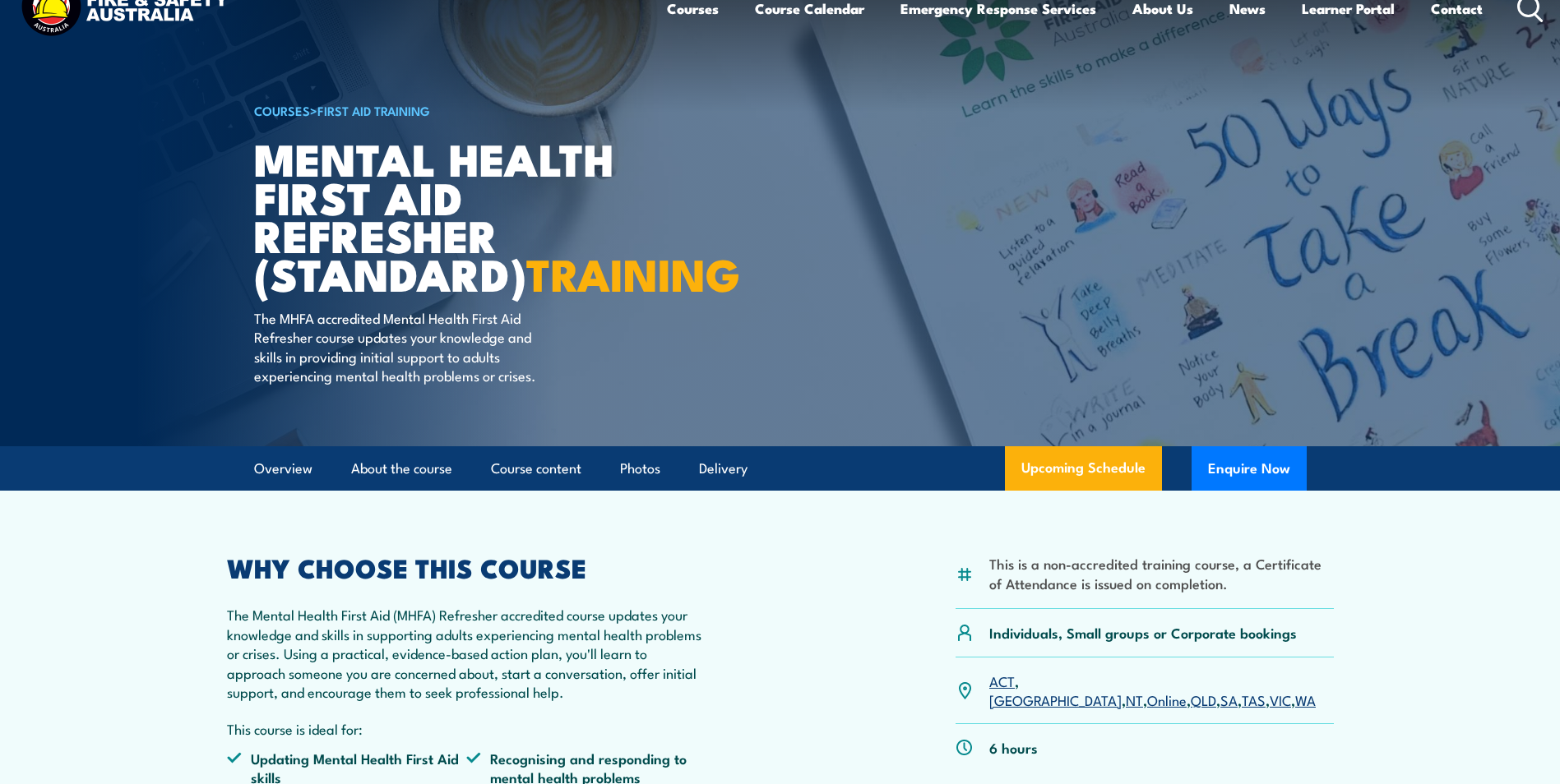
scroll to position [31, 0]
